Goal: Task Accomplishment & Management: Complete application form

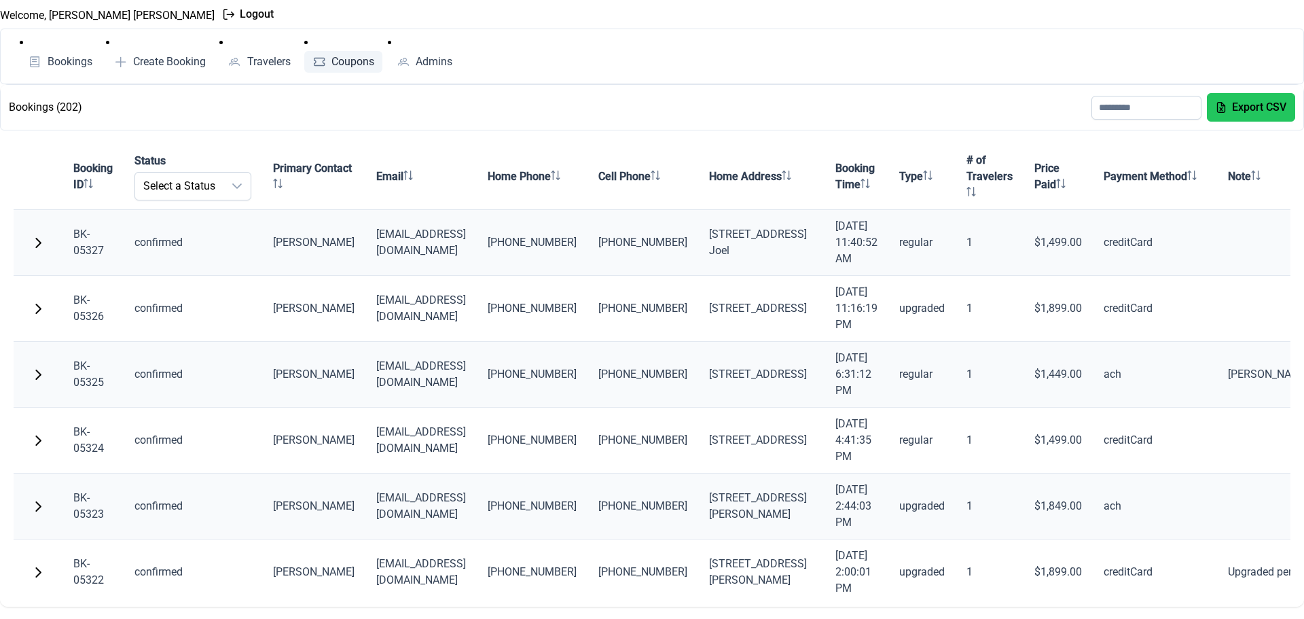
click at [360, 57] on span "Coupons" at bounding box center [353, 61] width 43 height 11
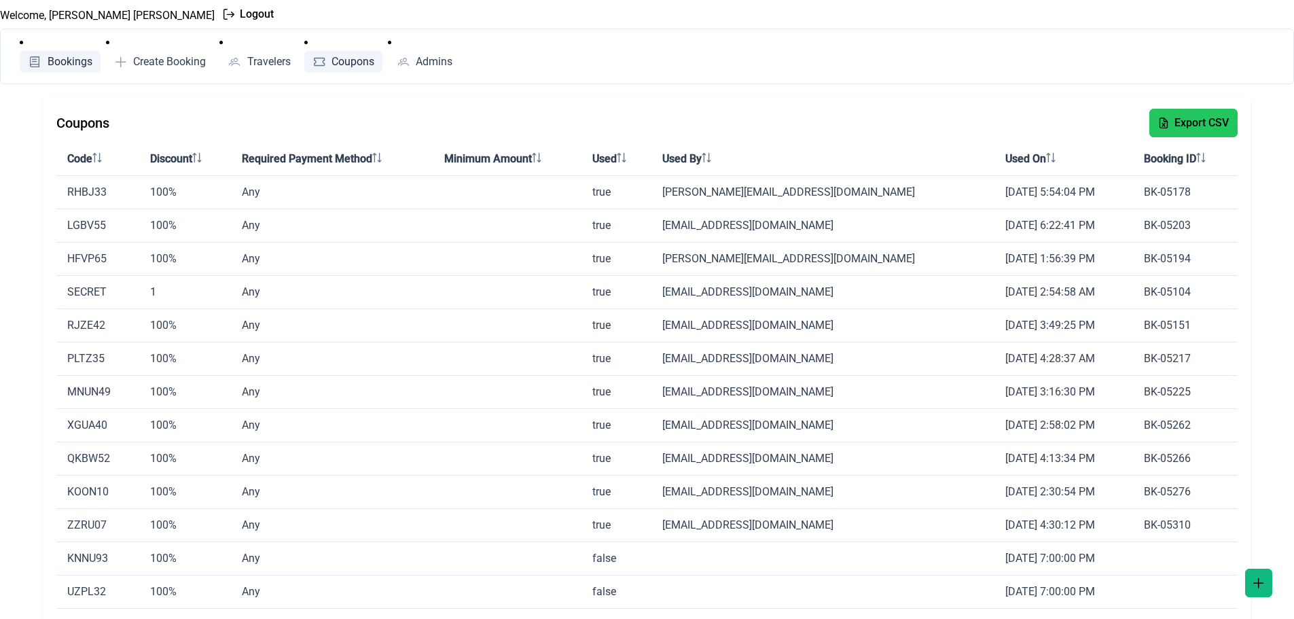
click at [70, 62] on span "Bookings" at bounding box center [70, 61] width 45 height 11
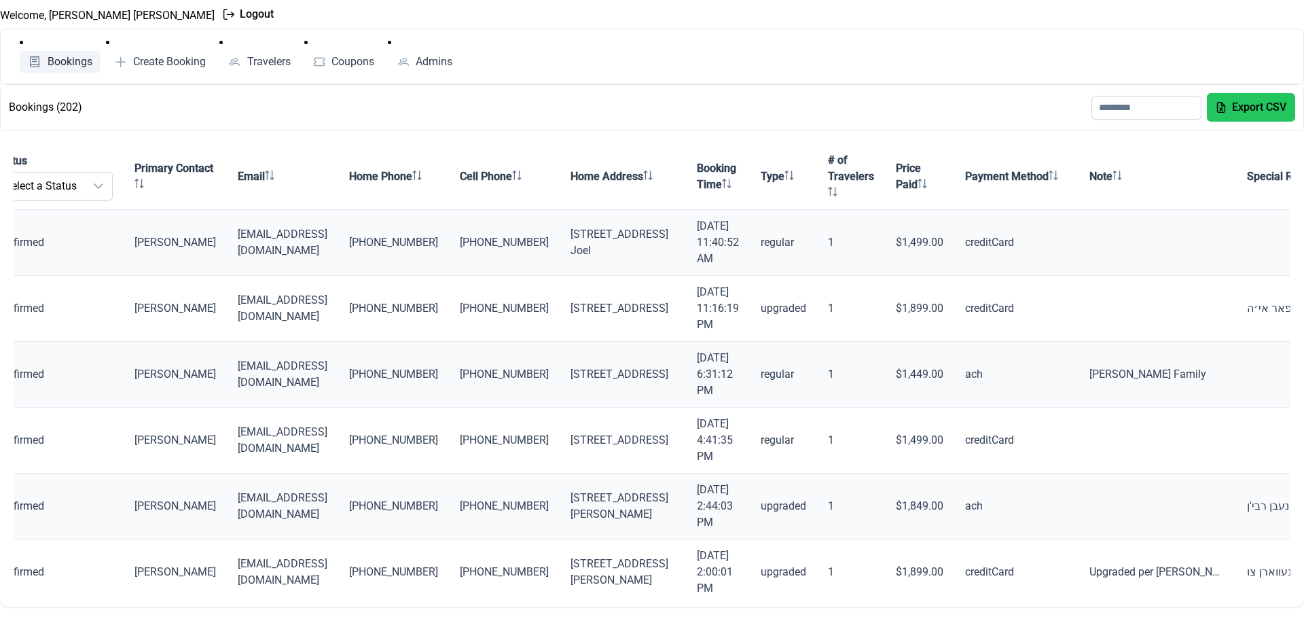
scroll to position [0, 254]
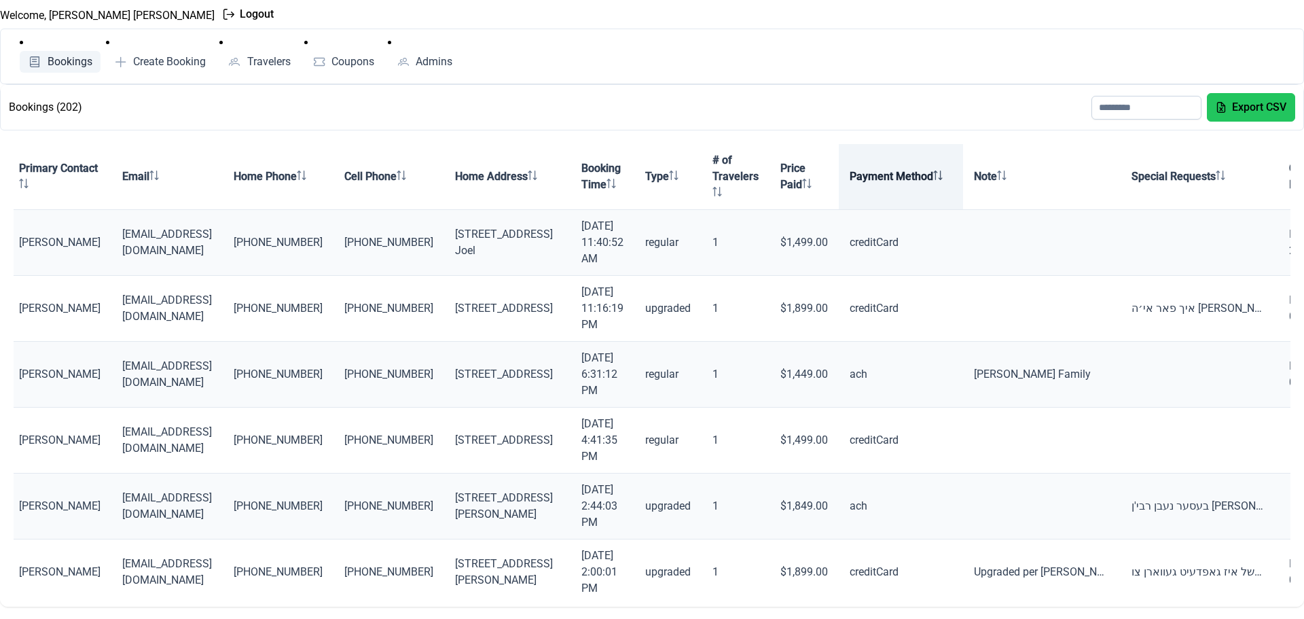
click at [871, 170] on th "Payment Method" at bounding box center [901, 177] width 124 height 66
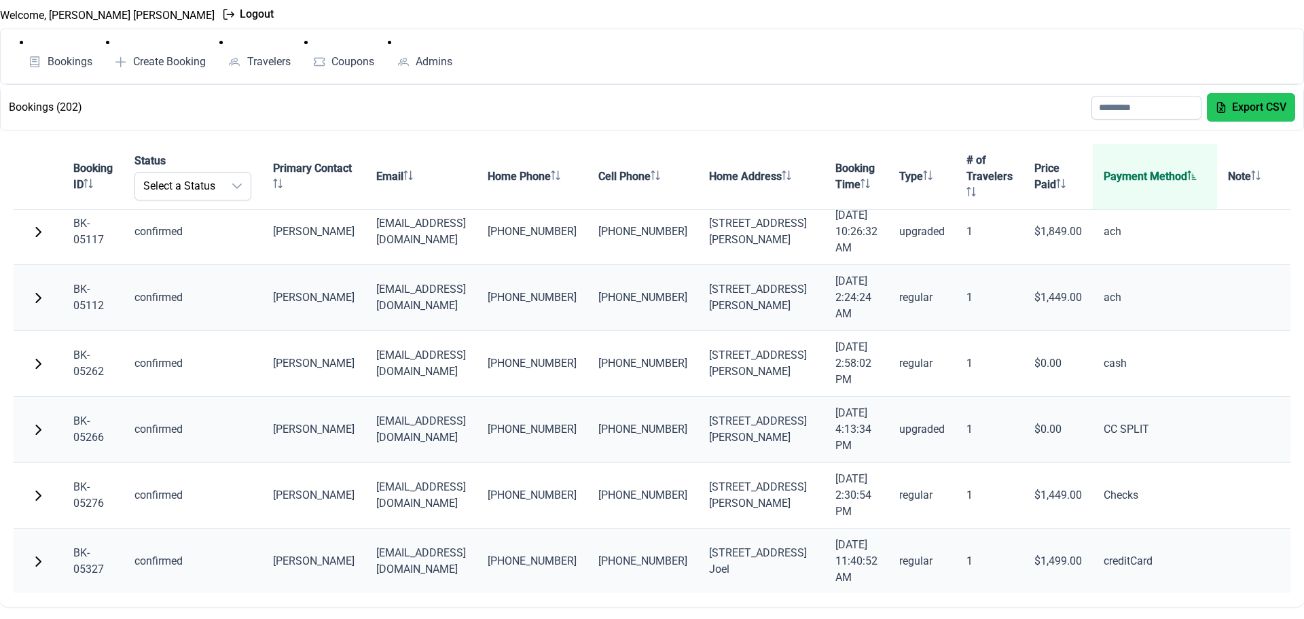
scroll to position [3737, 0]
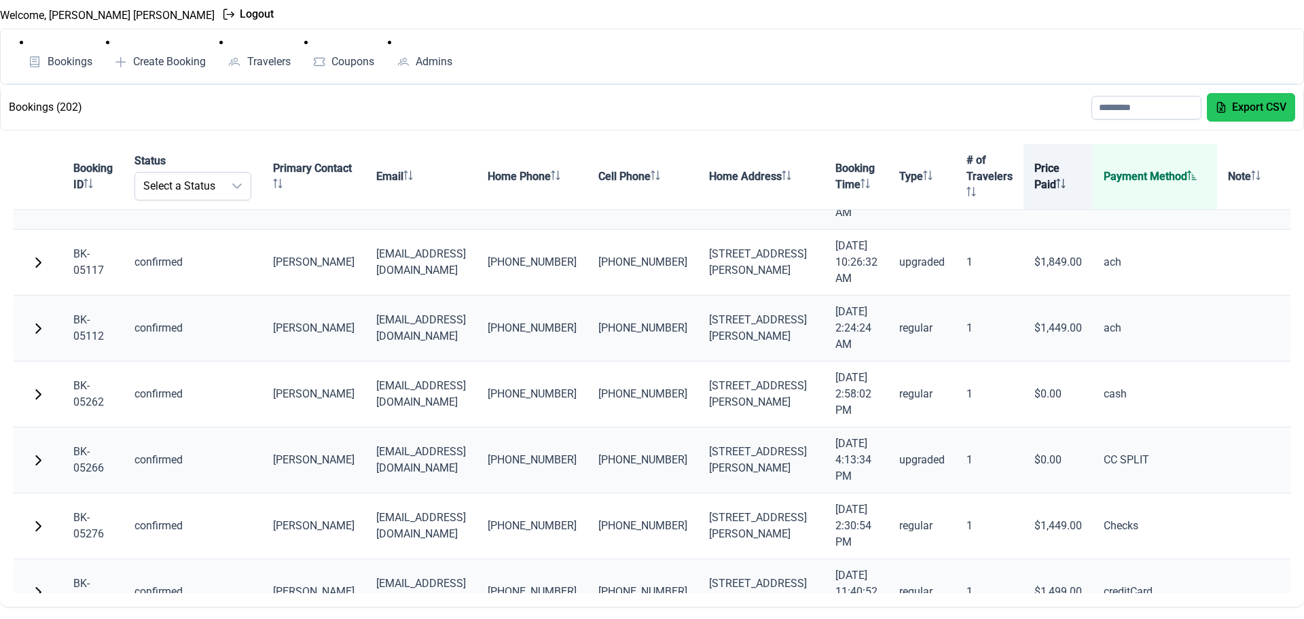
click at [1042, 166] on th "Price Paid" at bounding box center [1058, 177] width 69 height 66
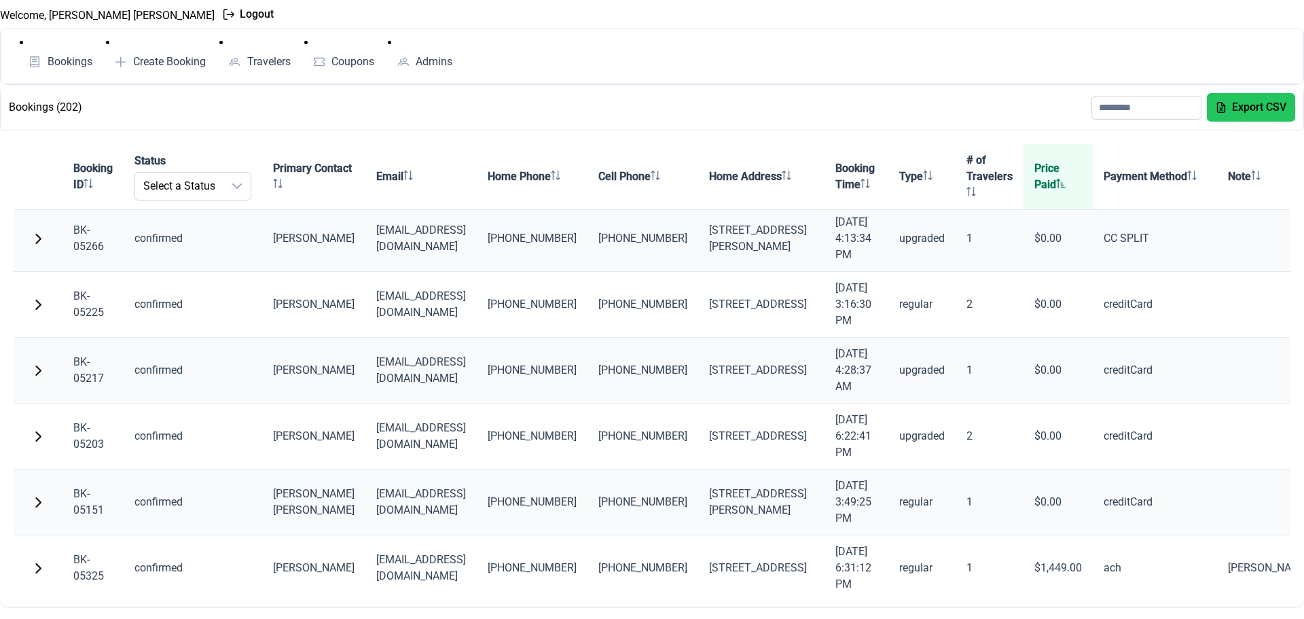
scroll to position [204, 0]
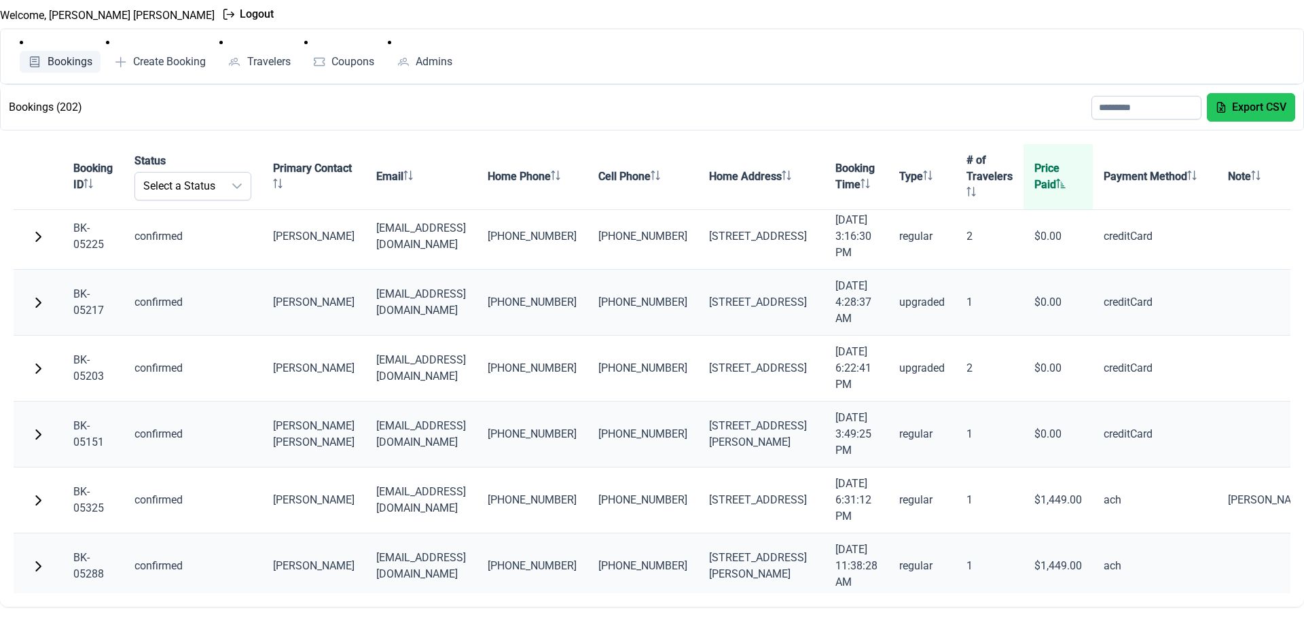
click at [66, 60] on span "Bookings" at bounding box center [70, 61] width 45 height 11
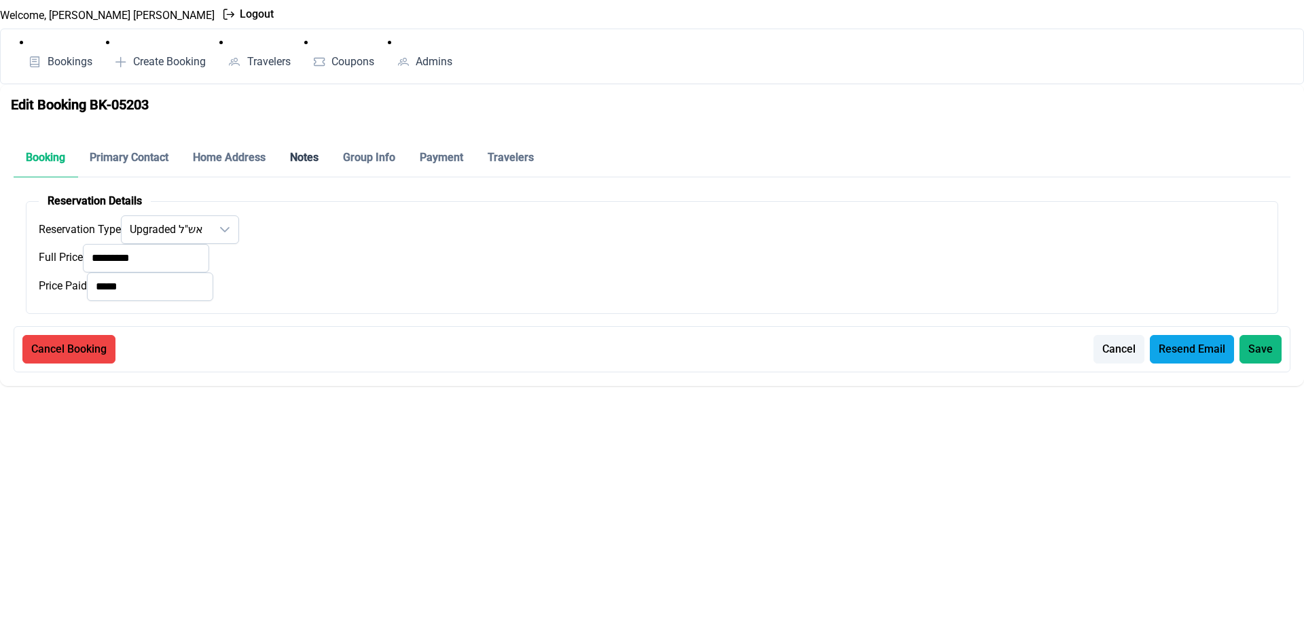
click at [288, 155] on p-tab "Notes" at bounding box center [304, 158] width 53 height 39
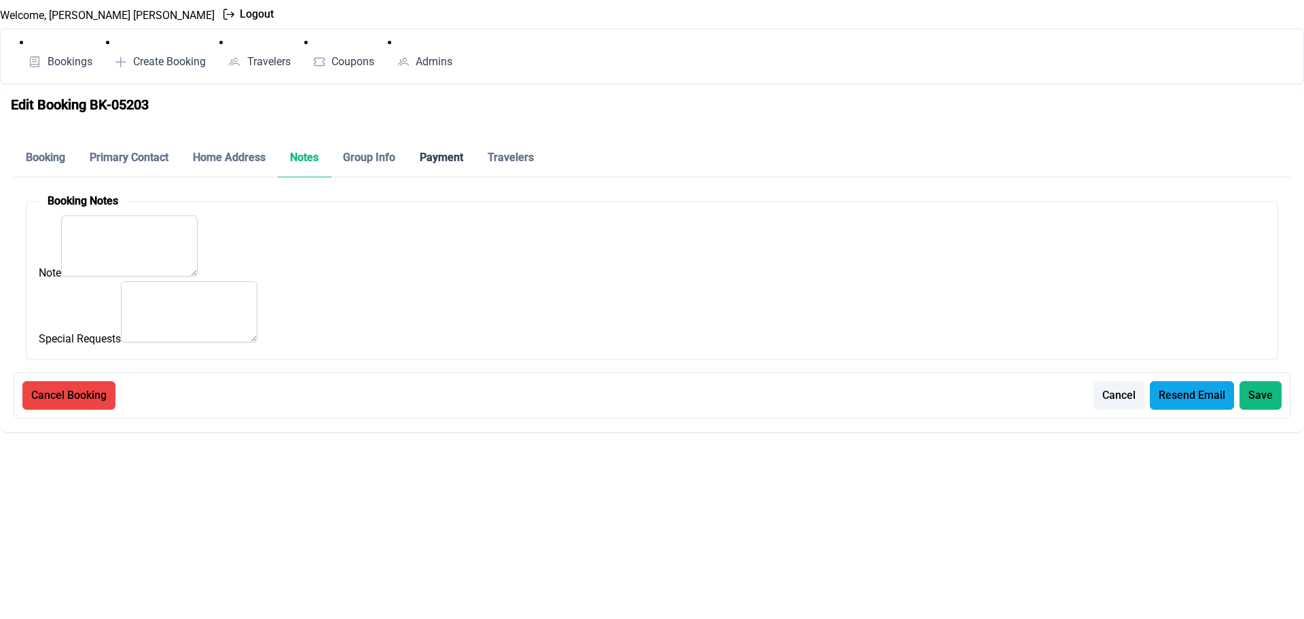
click at [472, 157] on p-tab "Payment" at bounding box center [442, 158] width 68 height 39
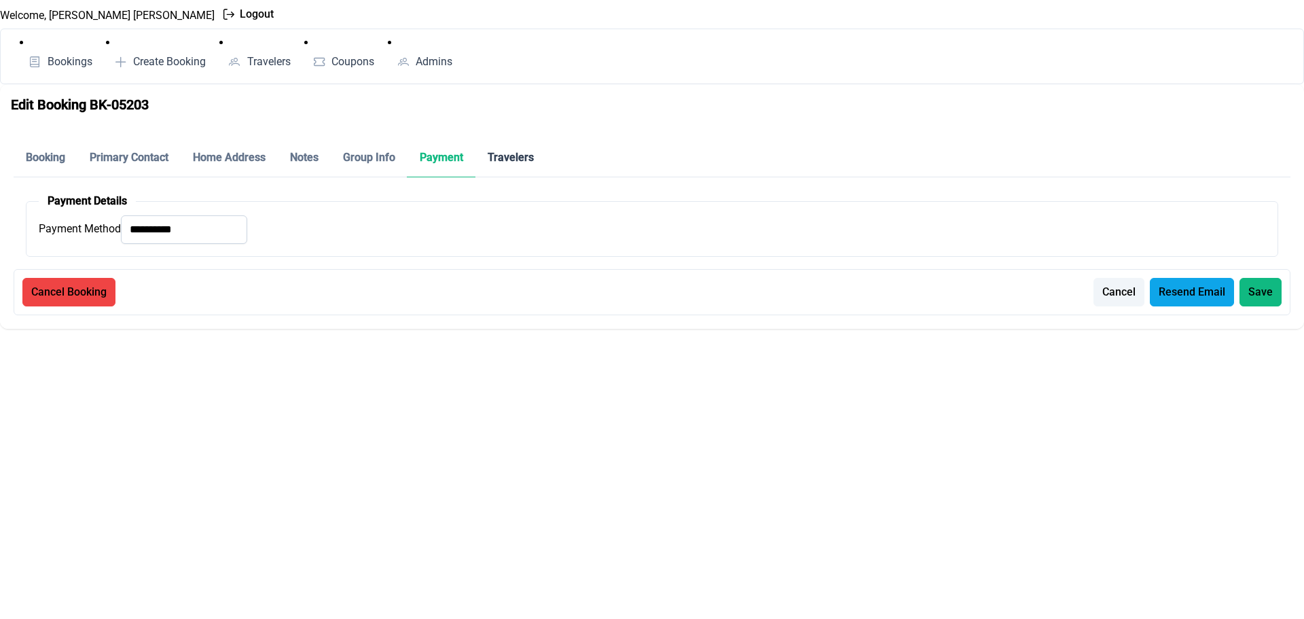
click at [509, 159] on p-tab "Travelers" at bounding box center [511, 158] width 71 height 39
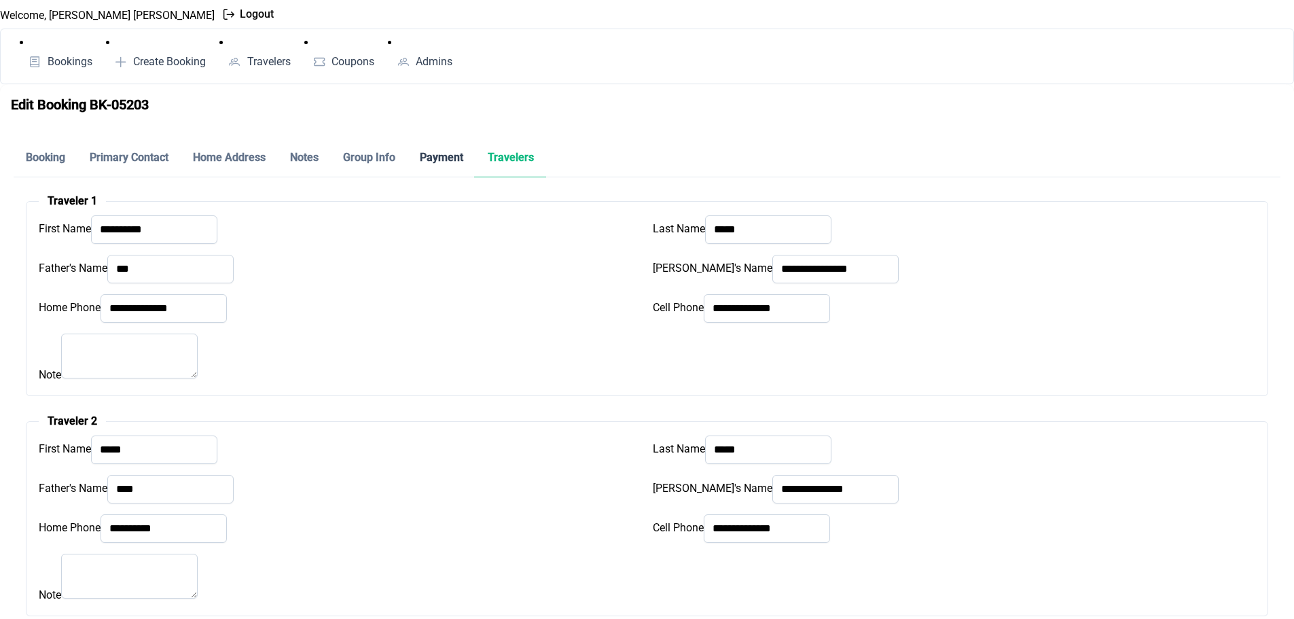
click at [433, 152] on p-tab "Payment" at bounding box center [442, 158] width 68 height 39
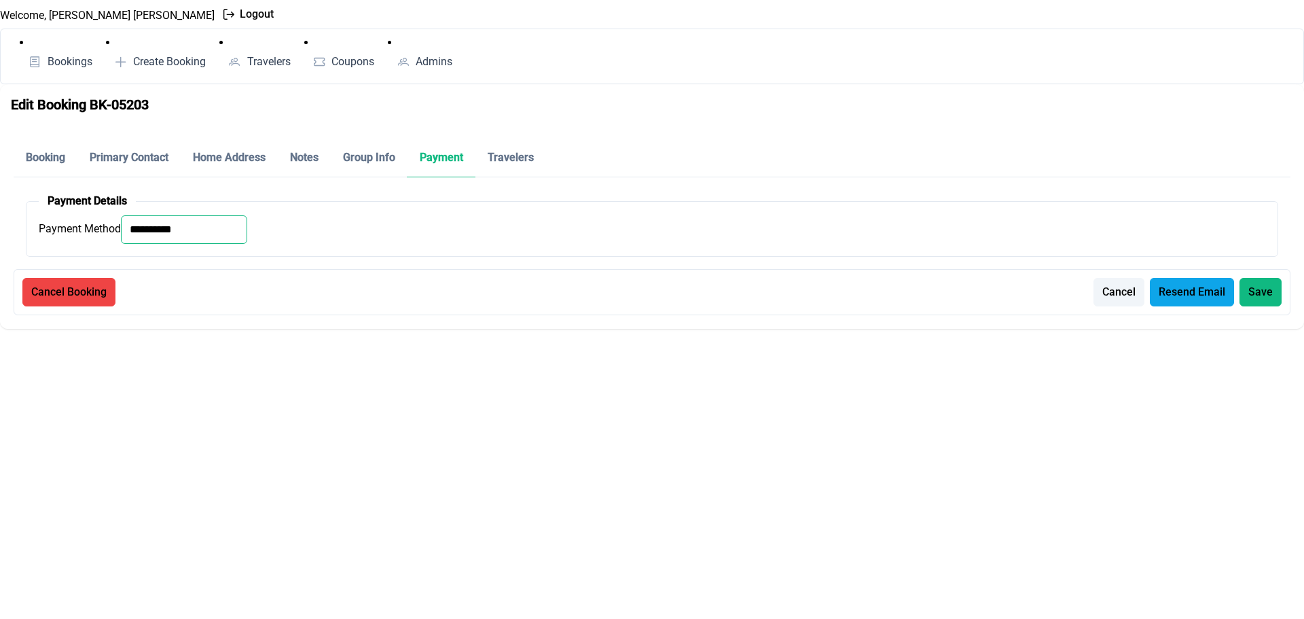
click at [164, 230] on input "**********" at bounding box center [184, 229] width 126 height 29
click at [375, 152] on p-tab "Group Info" at bounding box center [369, 158] width 77 height 39
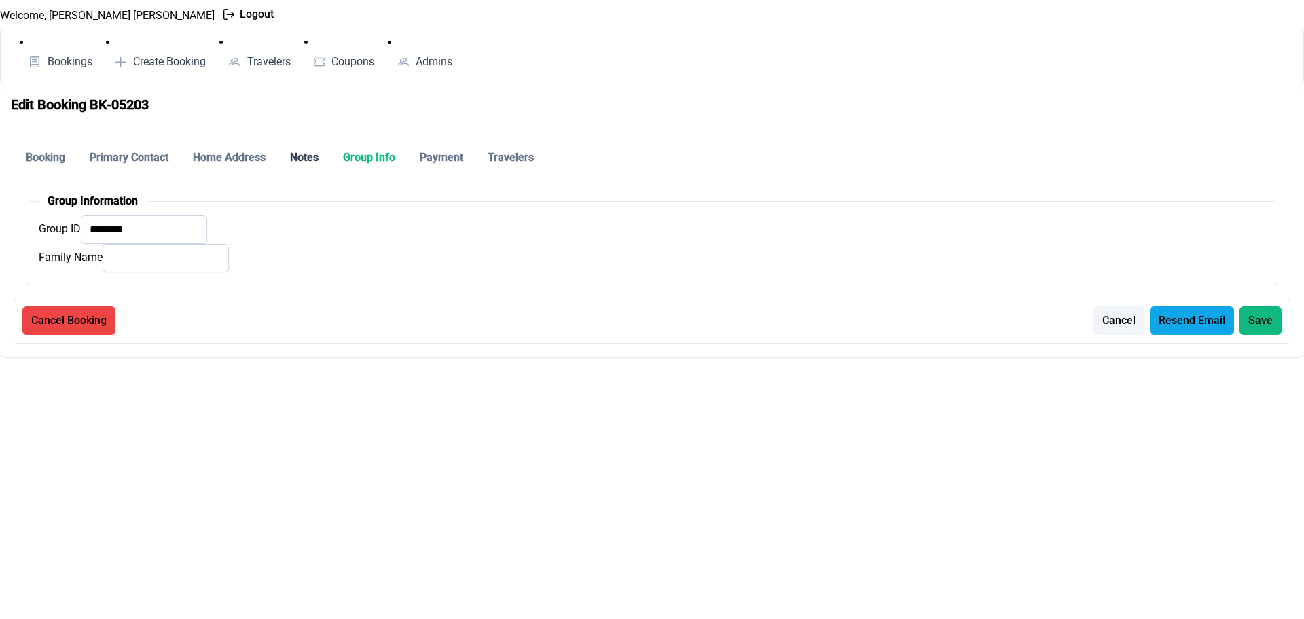
click at [297, 155] on p-tab "Notes" at bounding box center [304, 158] width 53 height 39
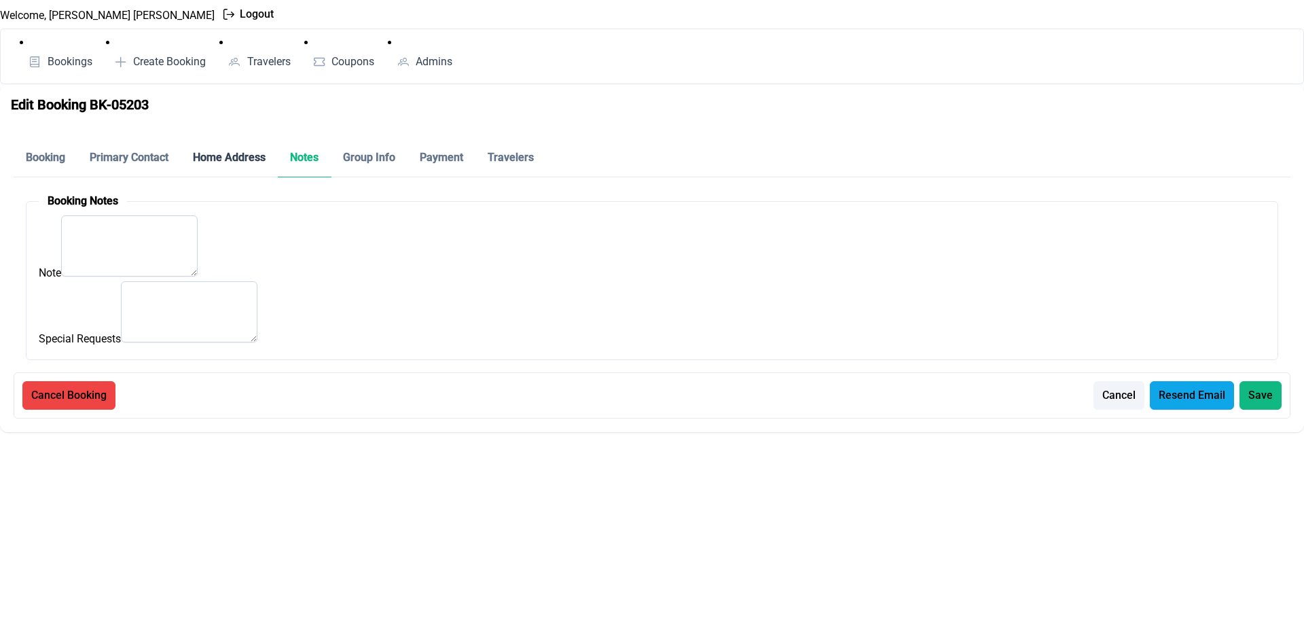
click at [209, 149] on p-tab "Home Address" at bounding box center [229, 158] width 97 height 39
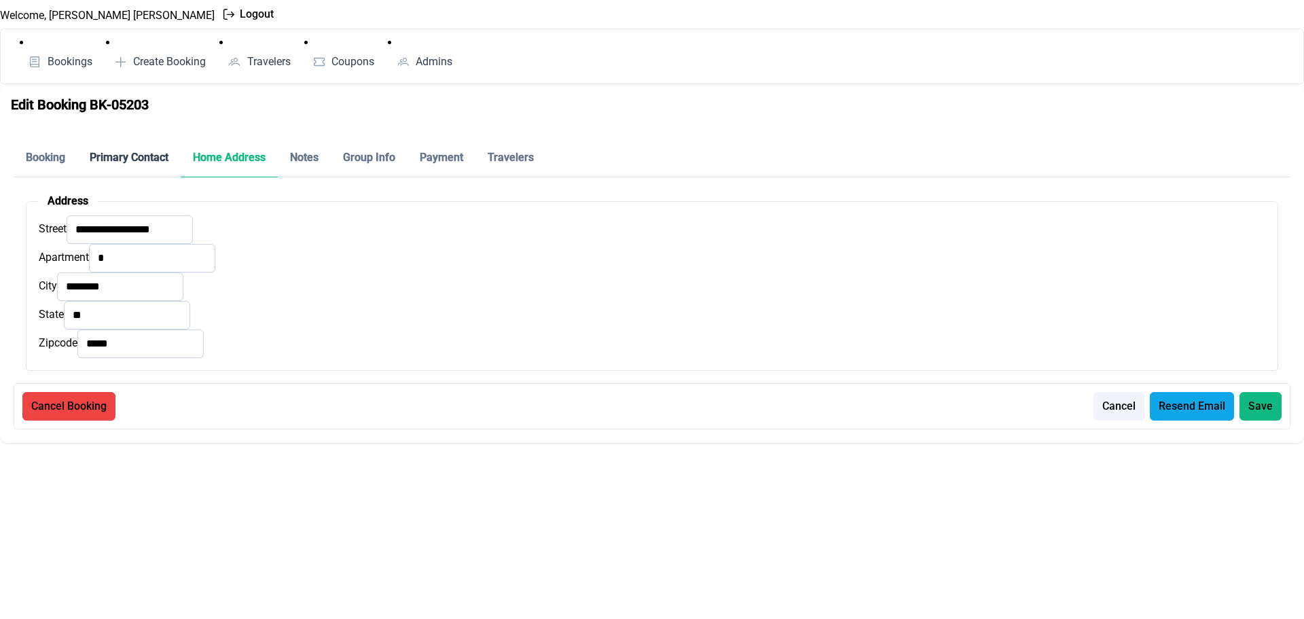
click at [132, 152] on p-tab "Primary Contact" at bounding box center [128, 158] width 103 height 39
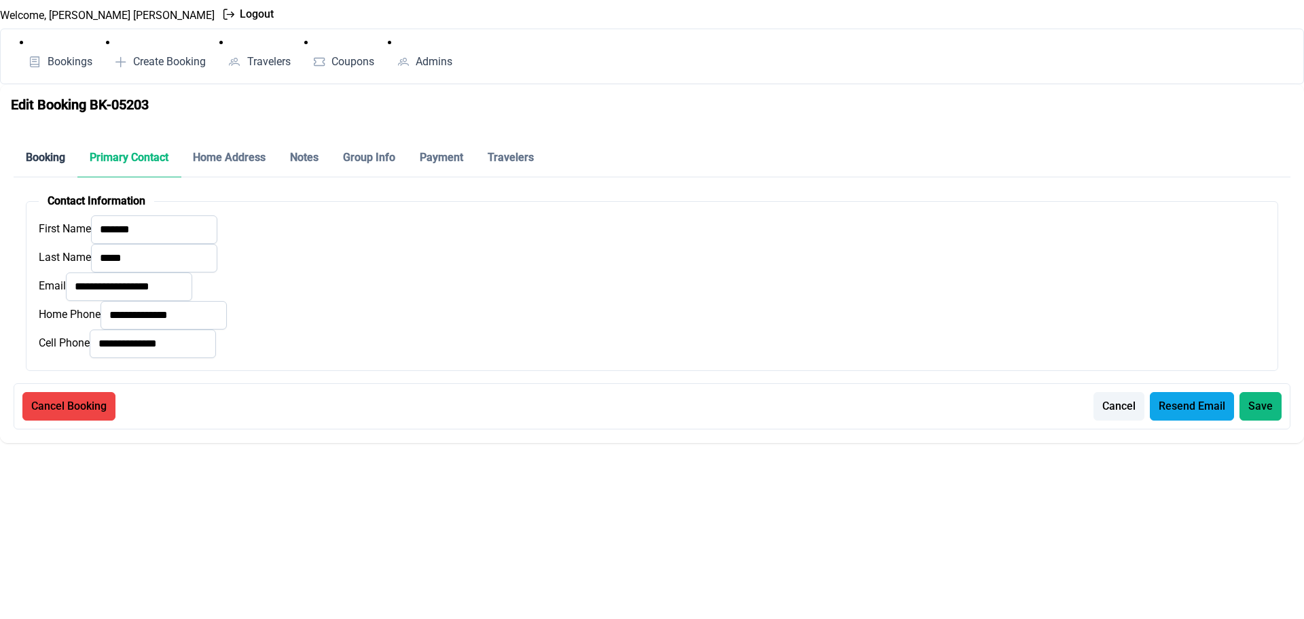
click at [43, 154] on p-tab "Booking" at bounding box center [46, 158] width 64 height 39
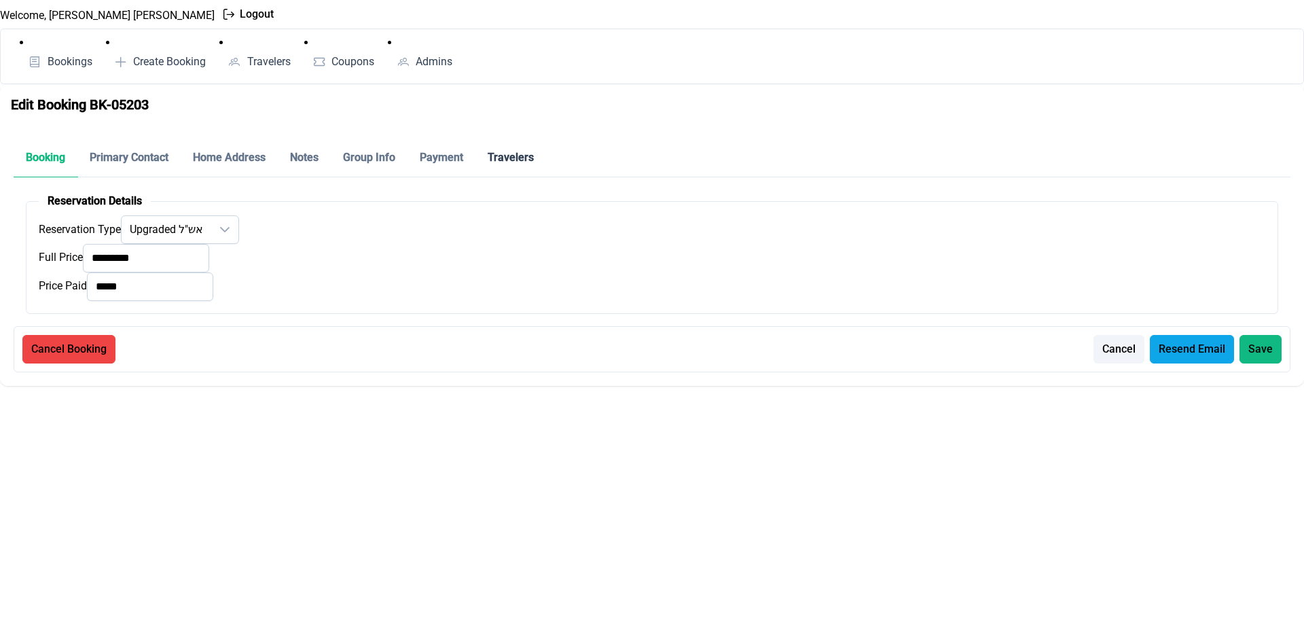
click at [534, 170] on p-tab "Travelers" at bounding box center [511, 158] width 71 height 39
click at [440, 156] on p-tab "Payment" at bounding box center [442, 158] width 68 height 39
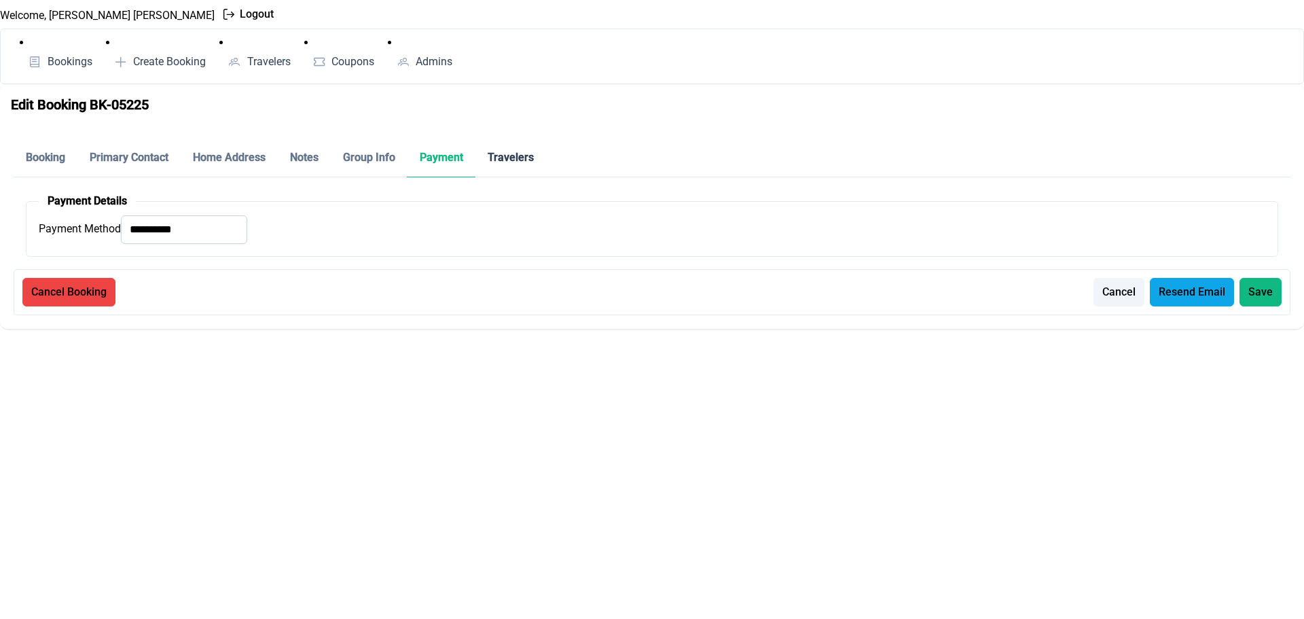
click at [495, 163] on p-tab "Travelers" at bounding box center [511, 158] width 71 height 39
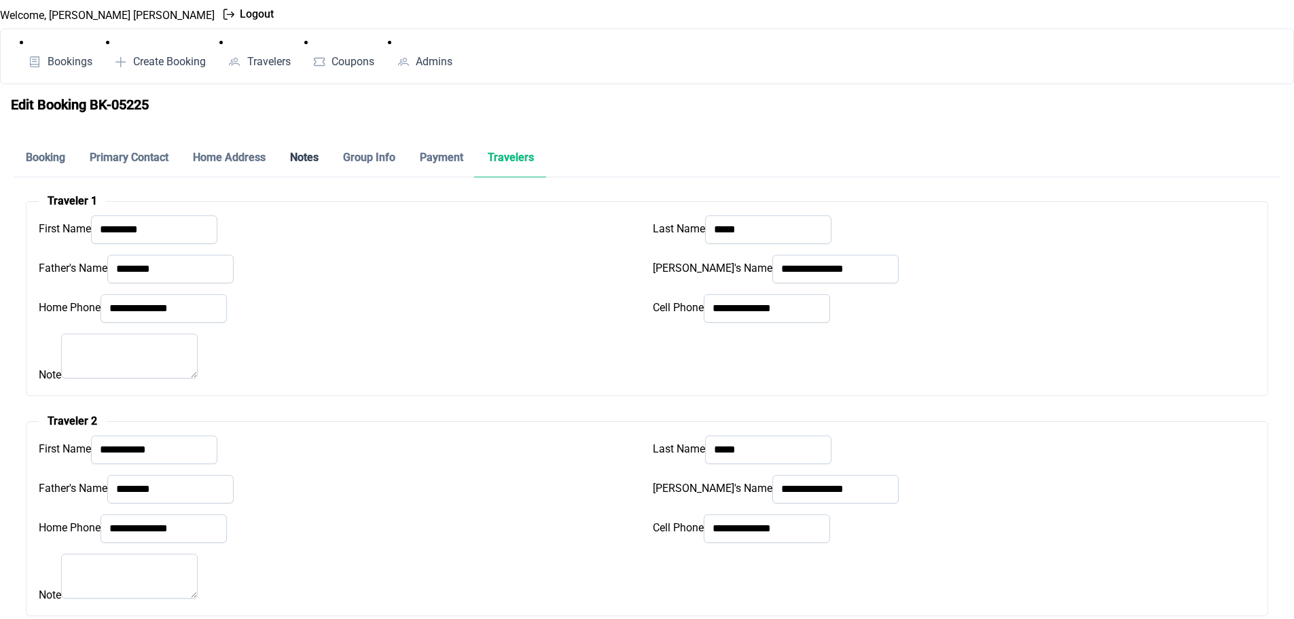
click at [311, 154] on p-tab "Notes" at bounding box center [304, 158] width 53 height 39
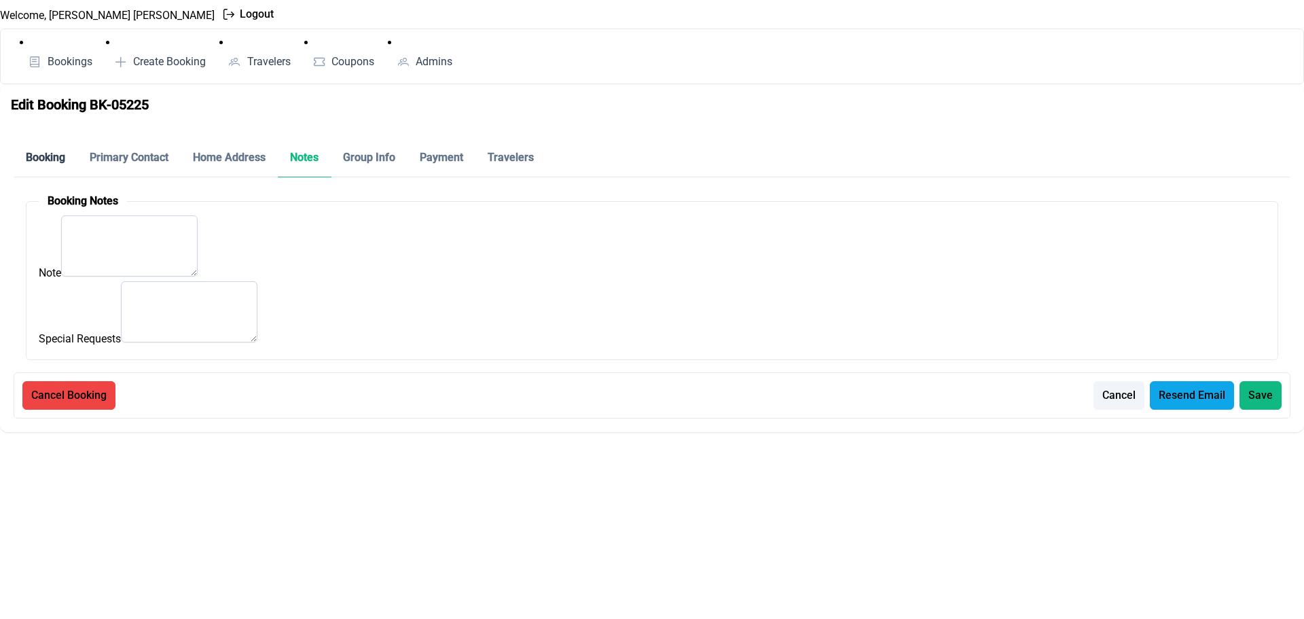
click at [60, 162] on p-tab "Booking" at bounding box center [46, 158] width 64 height 39
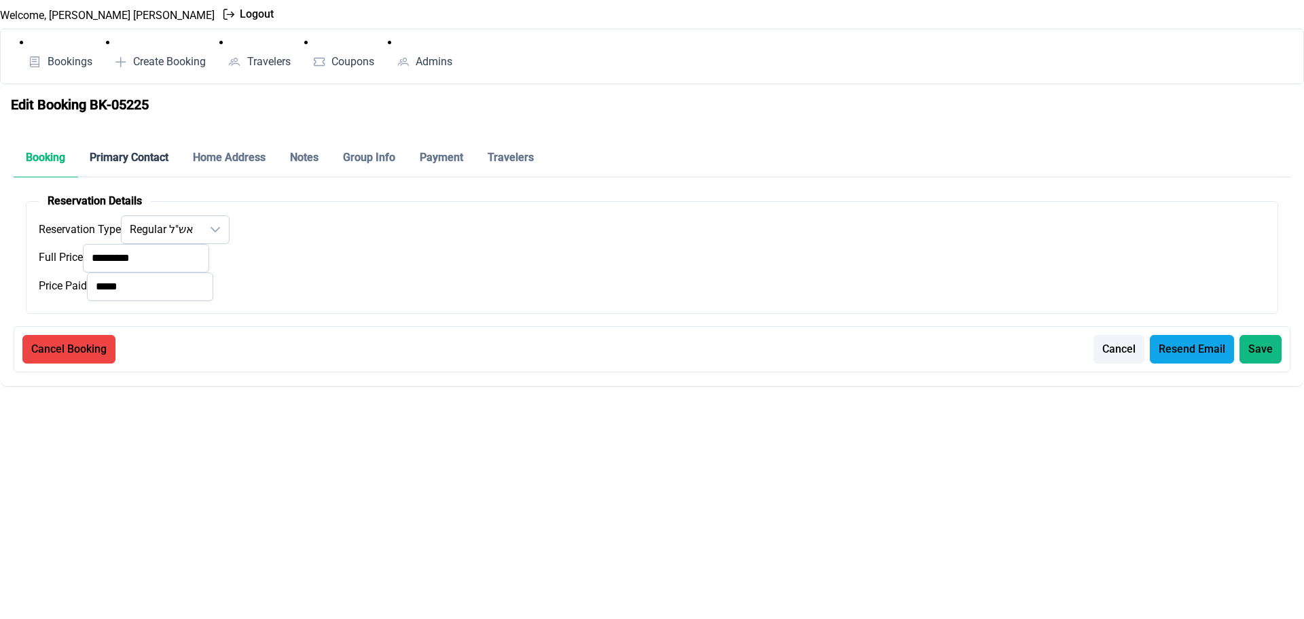
click at [123, 156] on p-tab "Primary Contact" at bounding box center [128, 158] width 103 height 39
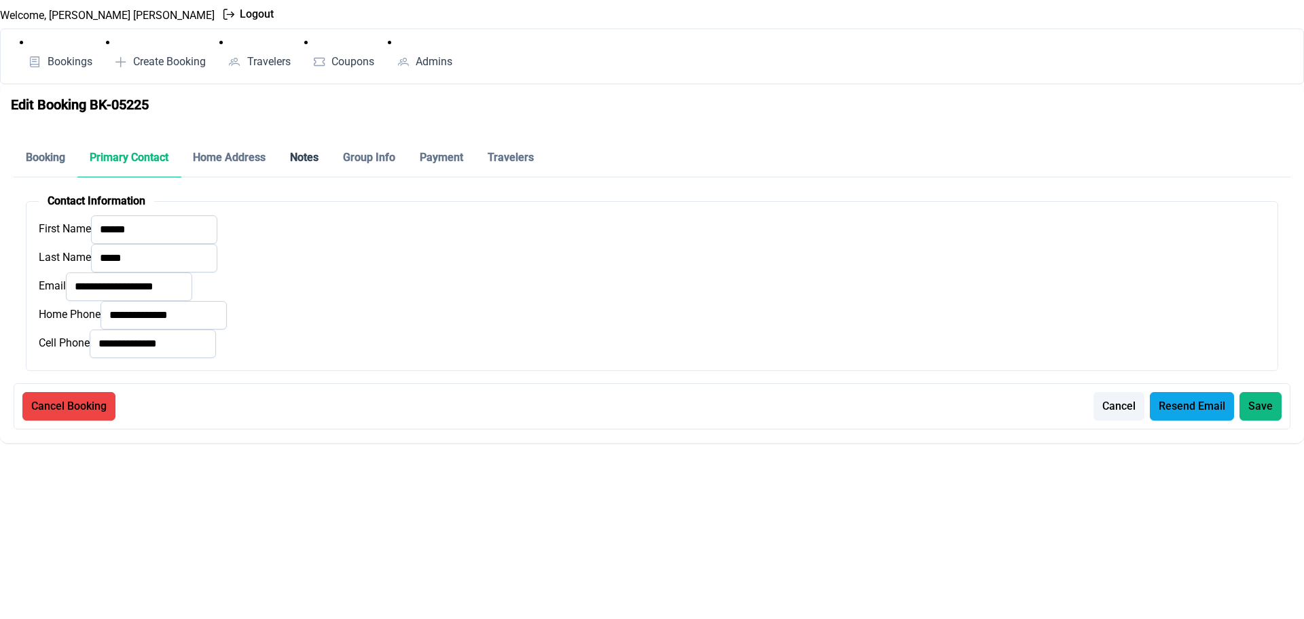
click at [310, 156] on p-tab "Notes" at bounding box center [304, 158] width 53 height 39
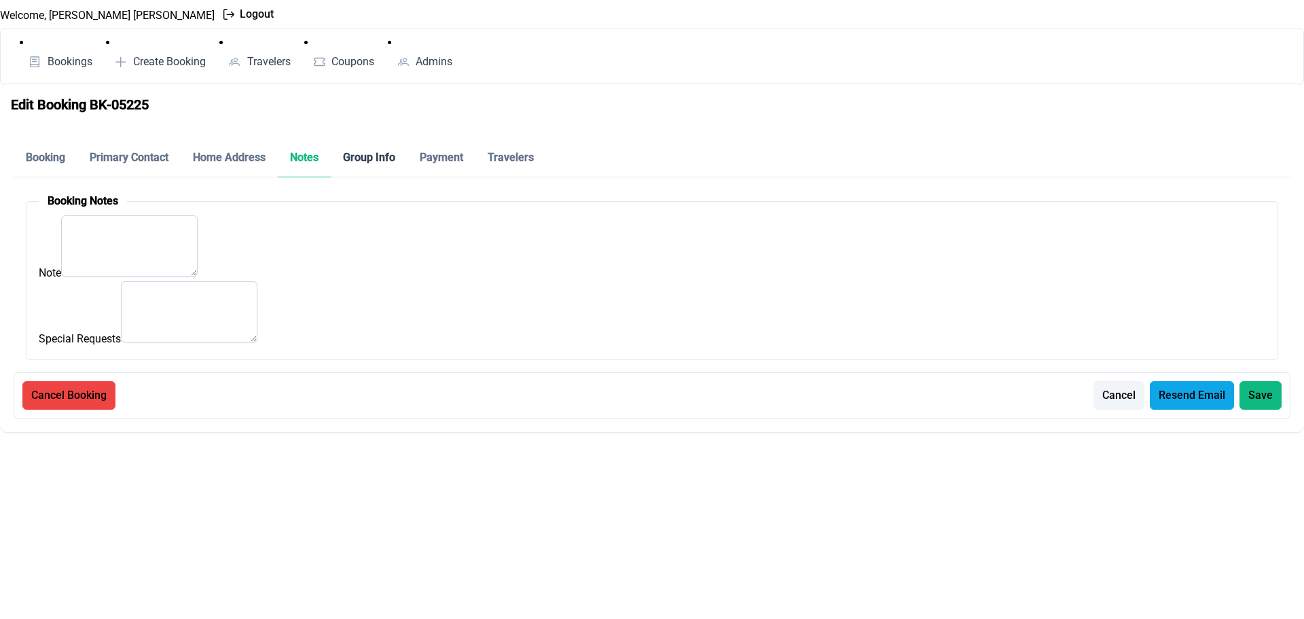
click at [386, 158] on p-tab "Group Info" at bounding box center [369, 158] width 77 height 39
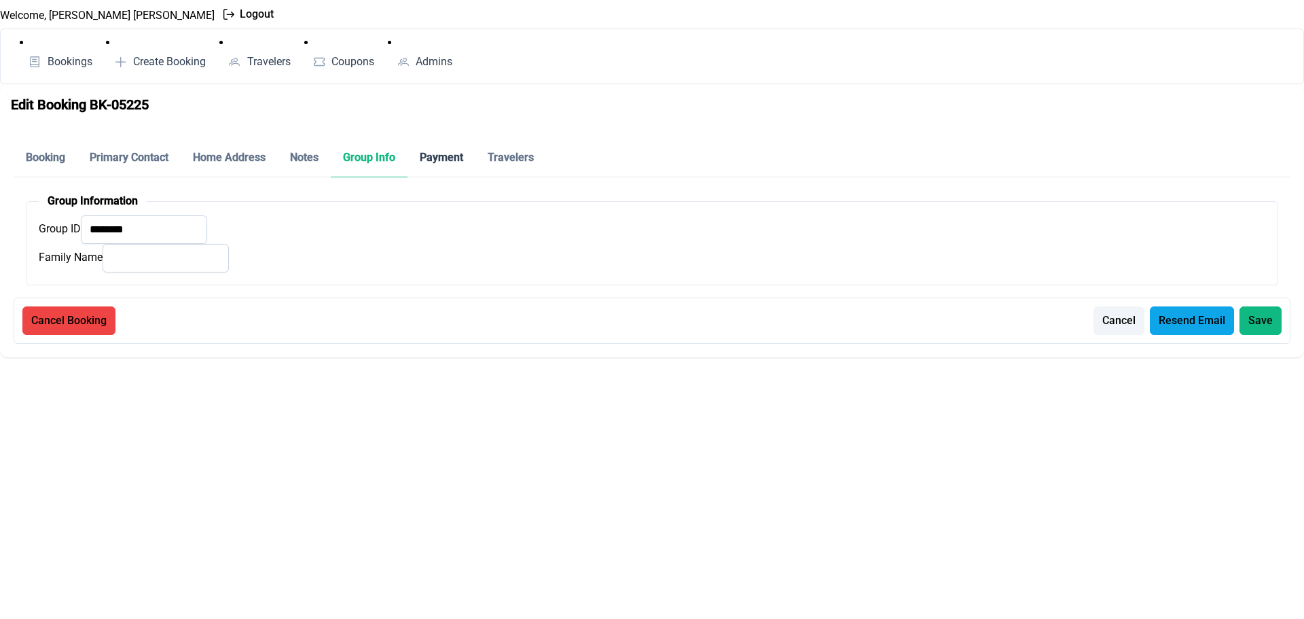
drag, startPoint x: 427, startPoint y: 157, endPoint x: 444, endPoint y: 158, distance: 17.7
click at [427, 157] on p-tab "Payment" at bounding box center [442, 158] width 68 height 39
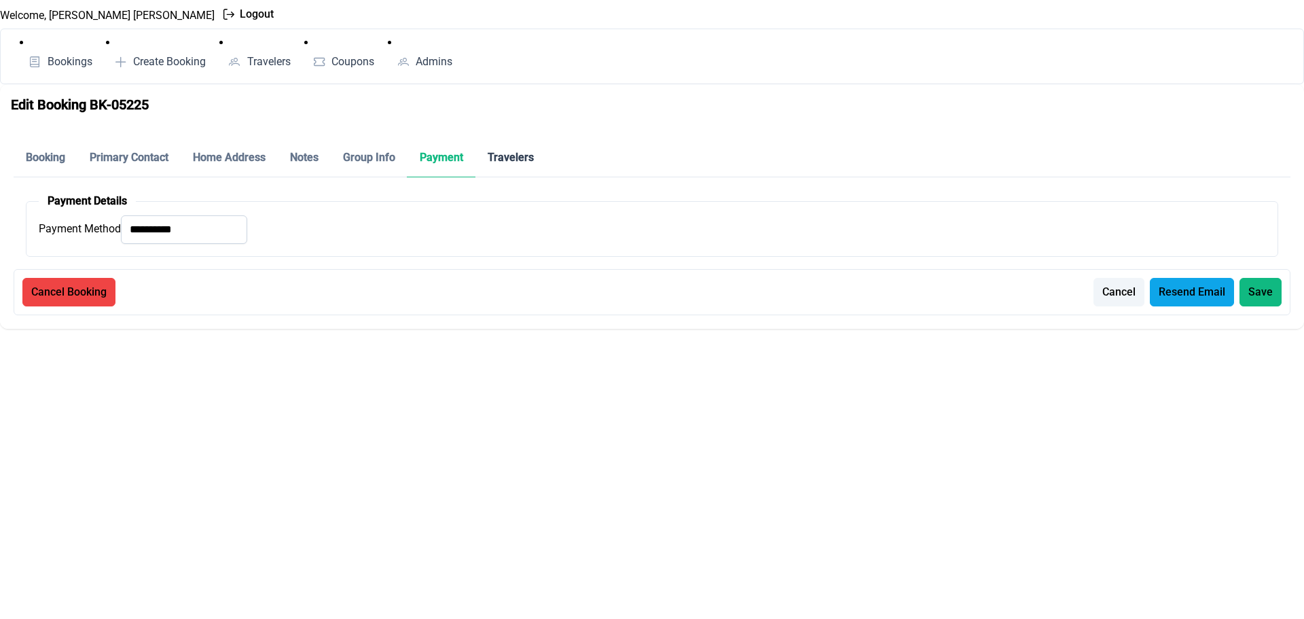
click at [496, 156] on p-tab "Travelers" at bounding box center [511, 158] width 71 height 39
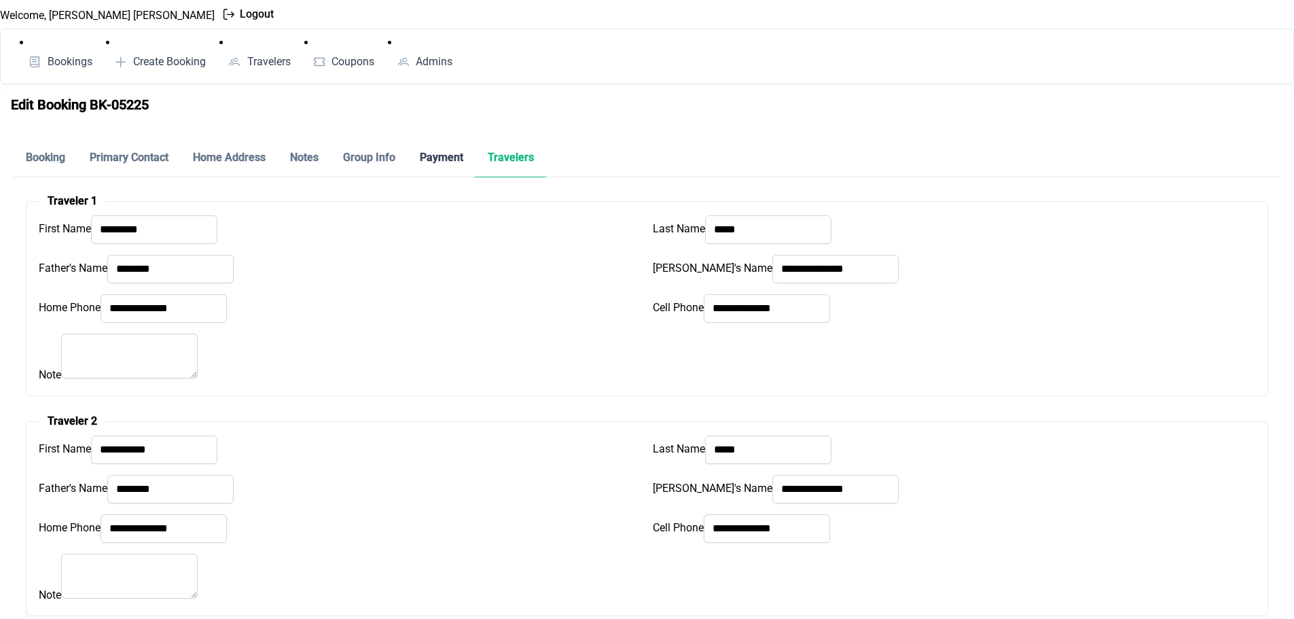
click at [444, 156] on p-tab "Payment" at bounding box center [442, 158] width 68 height 39
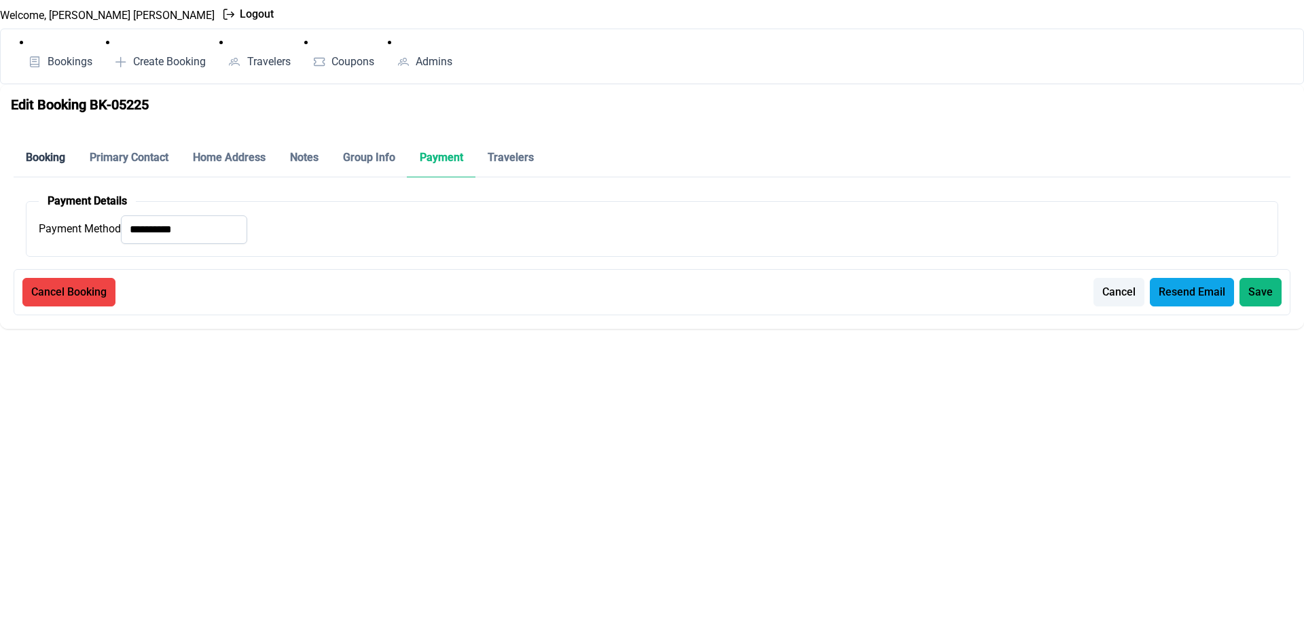
click at [41, 156] on p-tab "Booking" at bounding box center [46, 158] width 64 height 39
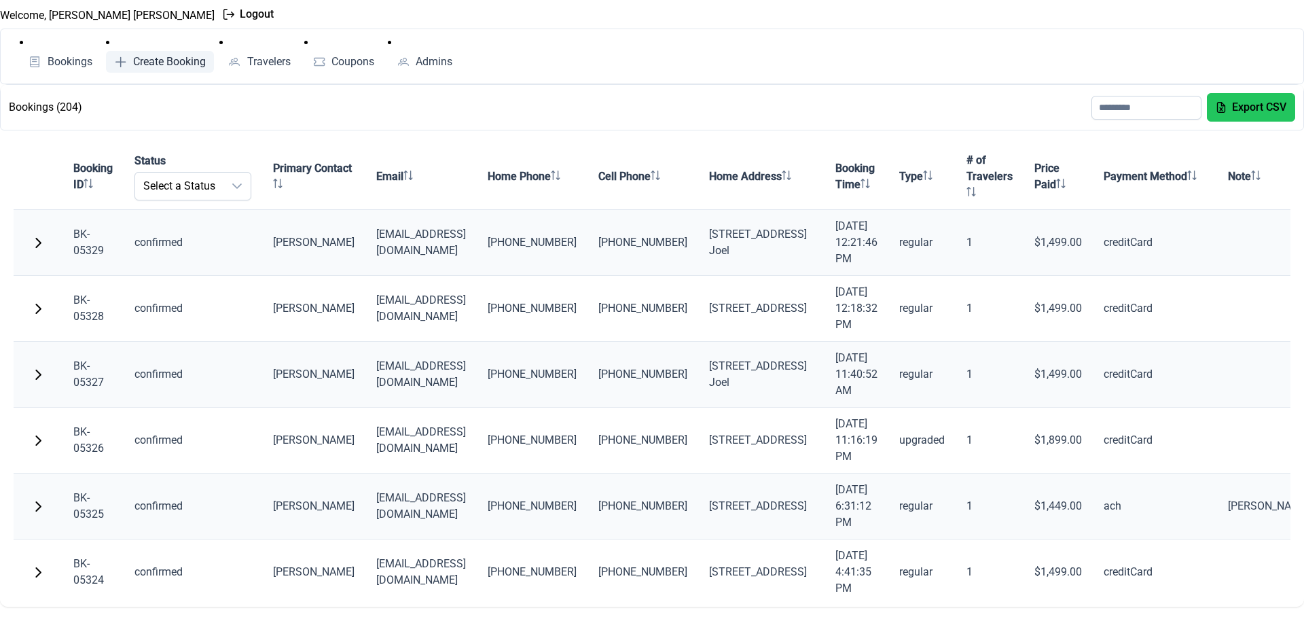
click at [180, 59] on span "Create Booking" at bounding box center [169, 61] width 73 height 11
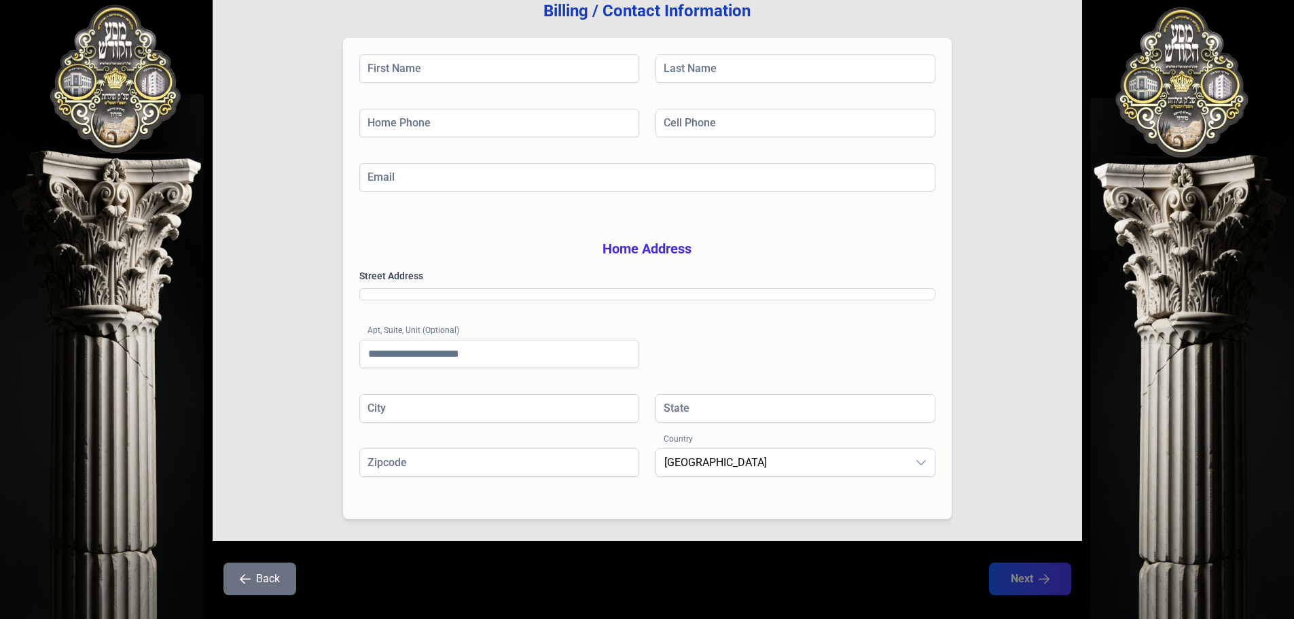
scroll to position [272, 0]
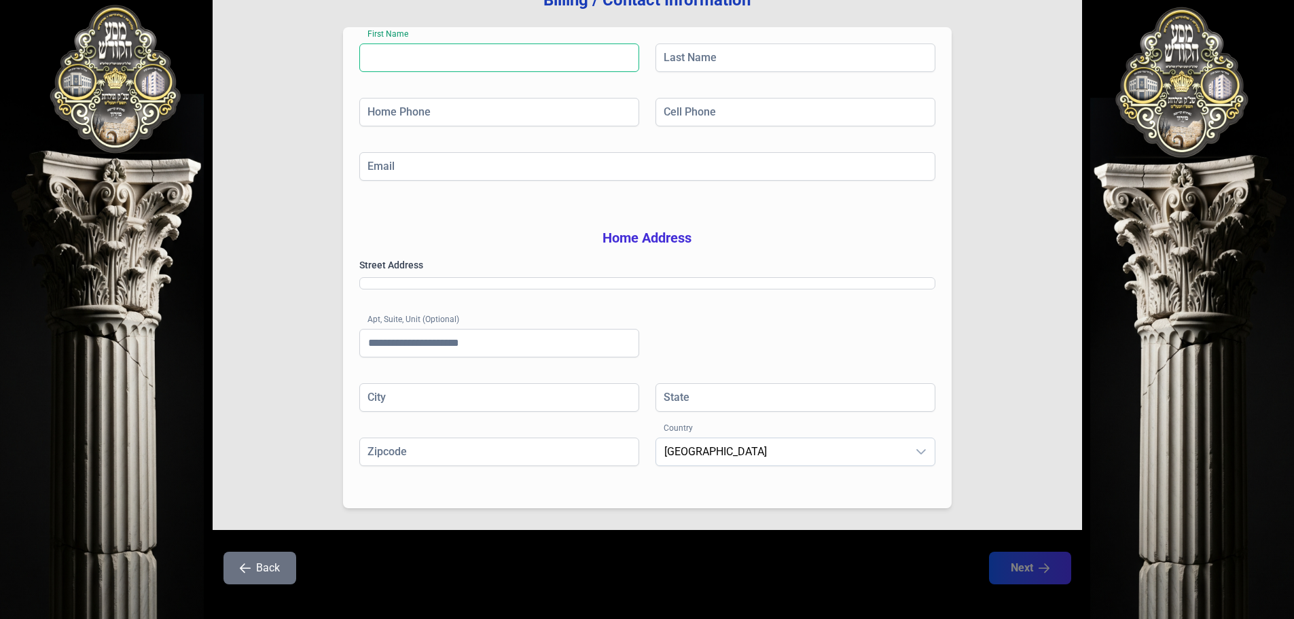
click at [438, 49] on input "First Name" at bounding box center [499, 57] width 280 height 29
type input "*****"
type input "********"
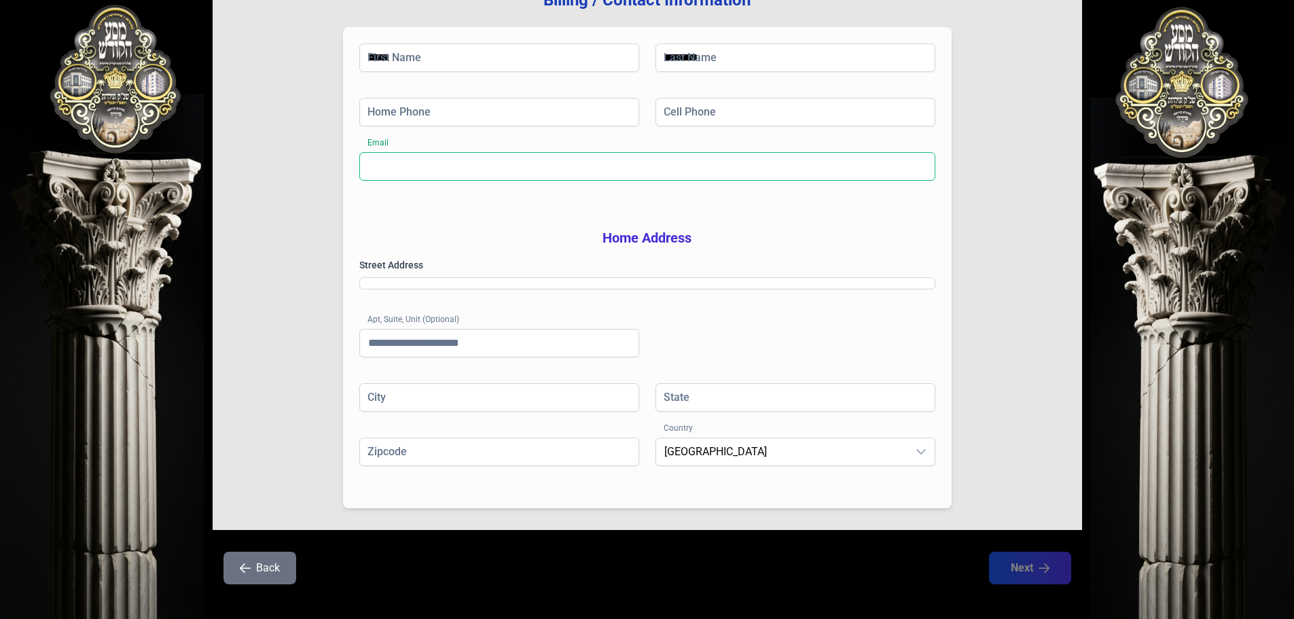
type input "**********"
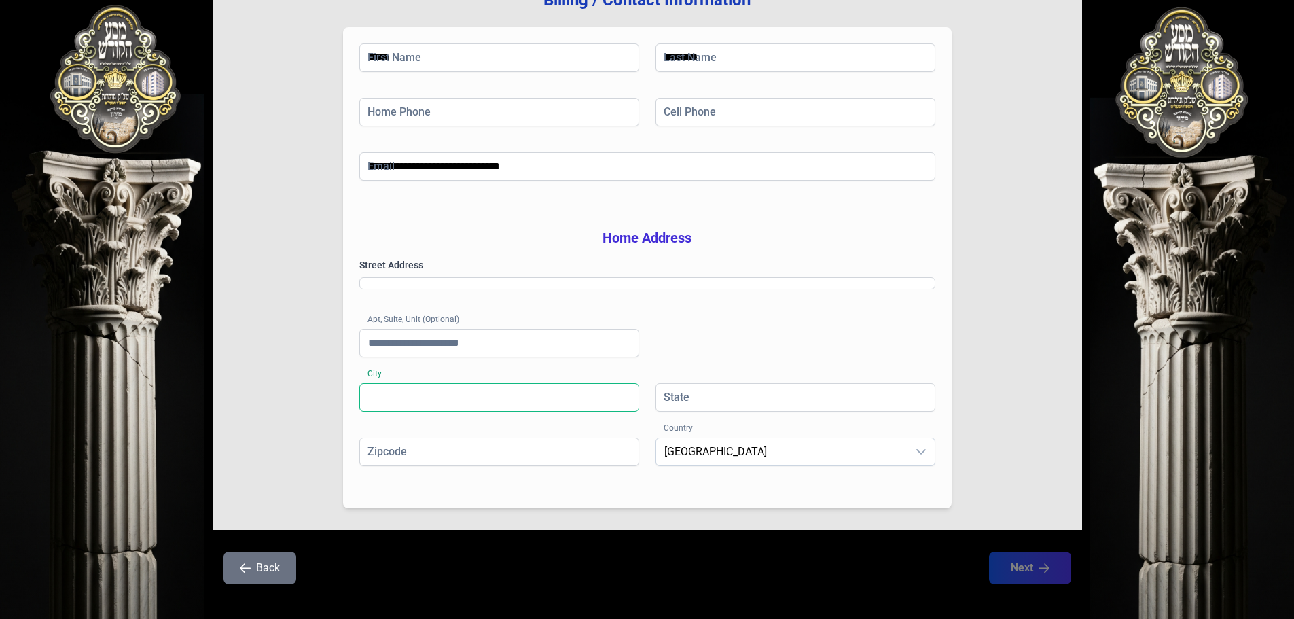
type input "******"
type input "**"
type input "*****"
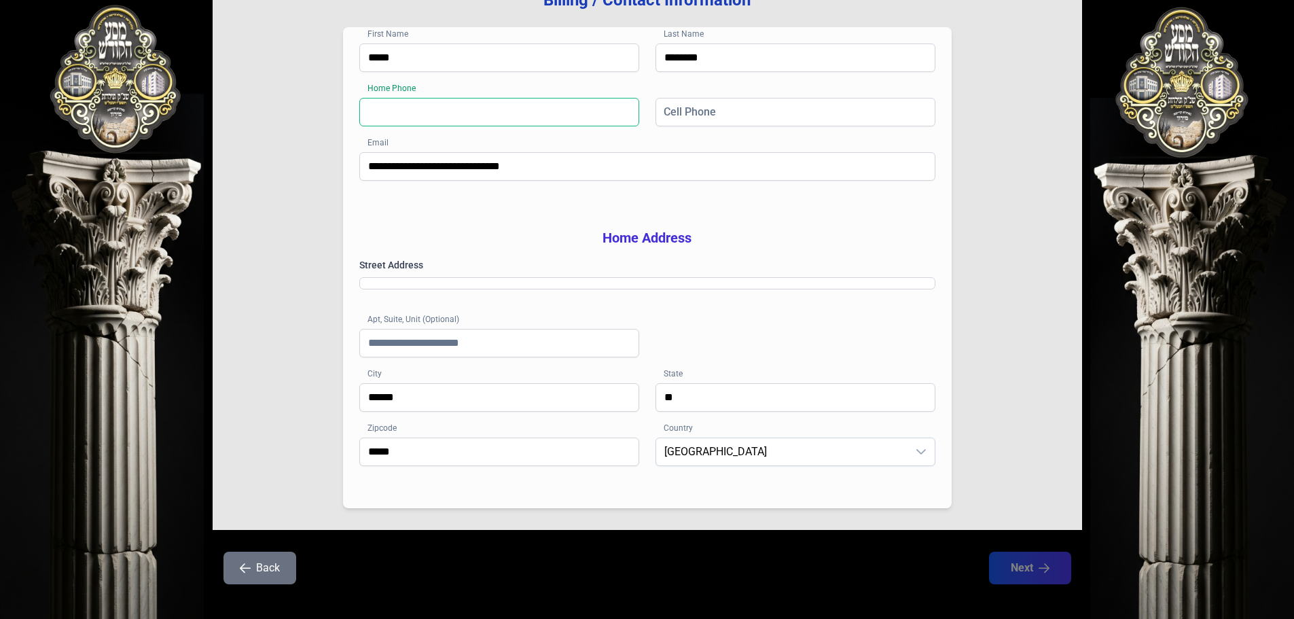
click at [482, 126] on input "Home Phone" at bounding box center [499, 112] width 280 height 29
type input "**********"
click at [734, 120] on input "Cell Phone" at bounding box center [796, 112] width 280 height 29
type input "**********"
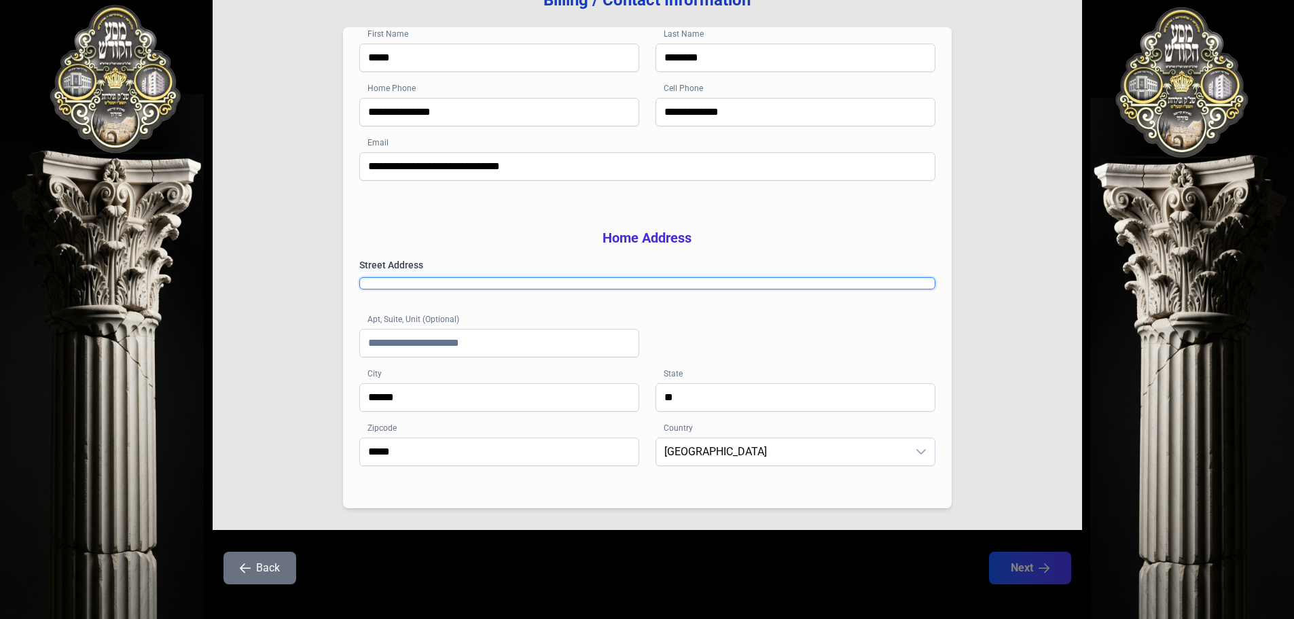
click at [481, 289] on gmp-place-autocomplete at bounding box center [647, 283] width 575 height 11
click at [467, 289] on gmp-place-autocomplete at bounding box center [647, 283] width 575 height 11
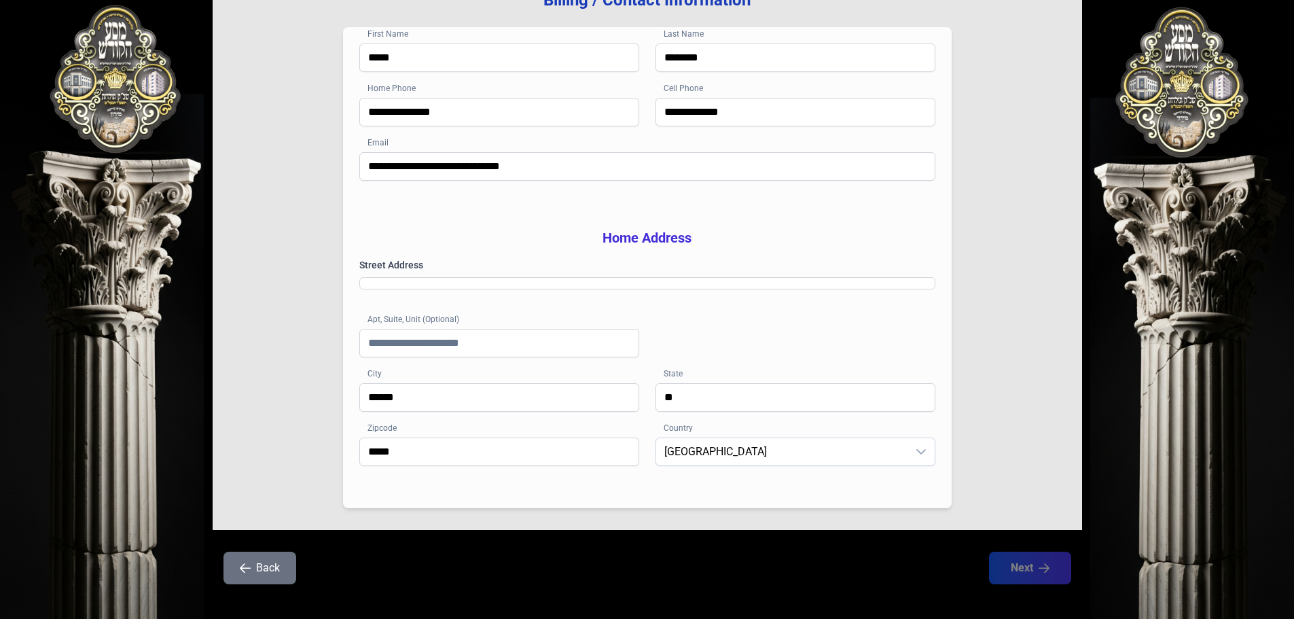
click at [732, 353] on div "Street Address [GEOGRAPHIC_DATA] (Optional)" at bounding box center [647, 320] width 576 height 125
